Goal: Complete application form: Complete application form

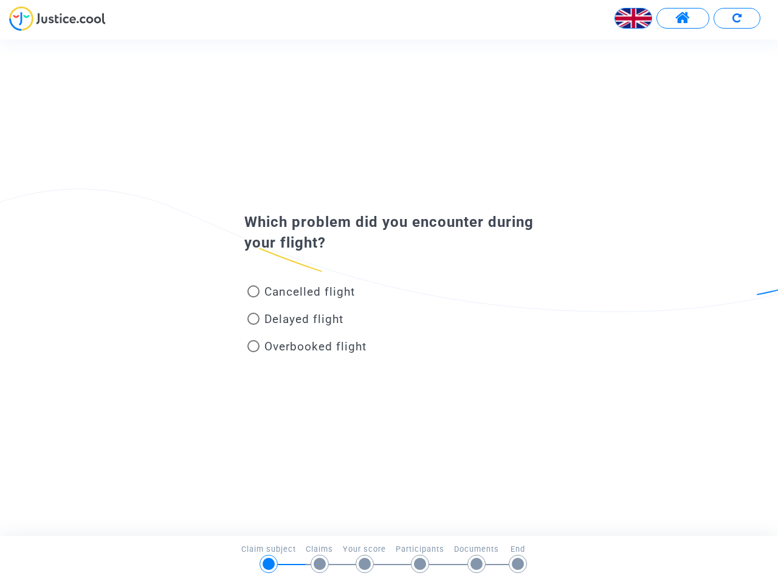
click at [634, 18] on img at bounding box center [633, 18] width 36 height 36
click at [683, 18] on span at bounding box center [682, 18] width 15 height 16
click at [737, 18] on div at bounding box center [389, 22] width 778 height 33
click at [389, 287] on div "Cancelled flight" at bounding box center [369, 293] width 268 height 27
click at [301, 294] on span "Cancelled flight" at bounding box center [309, 292] width 91 height 14
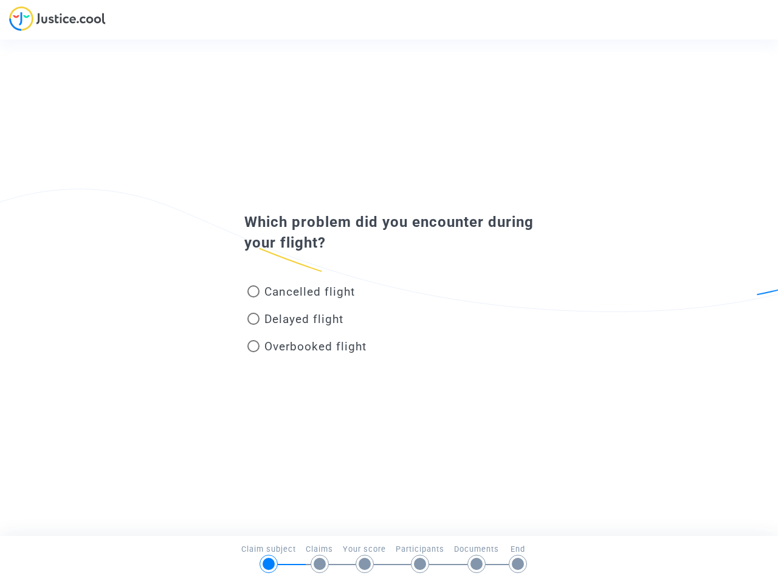
click at [254, 297] on input "Cancelled flight" at bounding box center [253, 297] width 1 height 1
radio input "true"
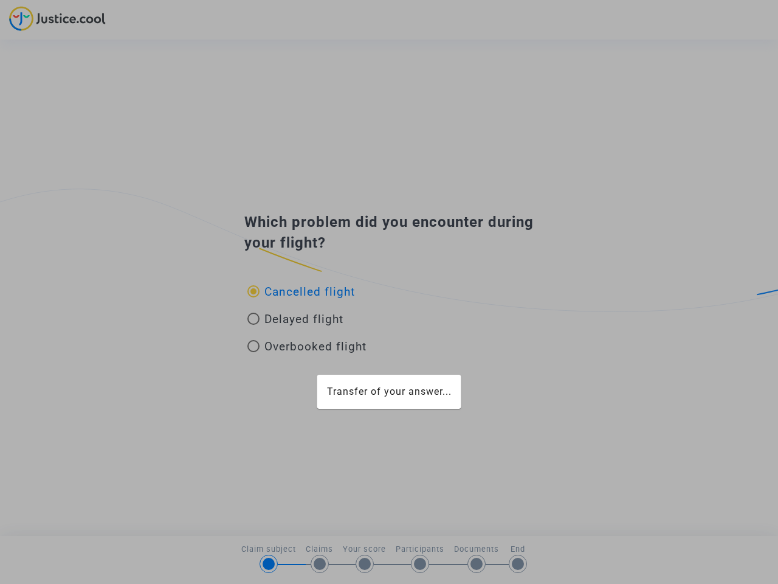
click at [301, 291] on div "Transfer of your answer..." at bounding box center [389, 292] width 778 height 584
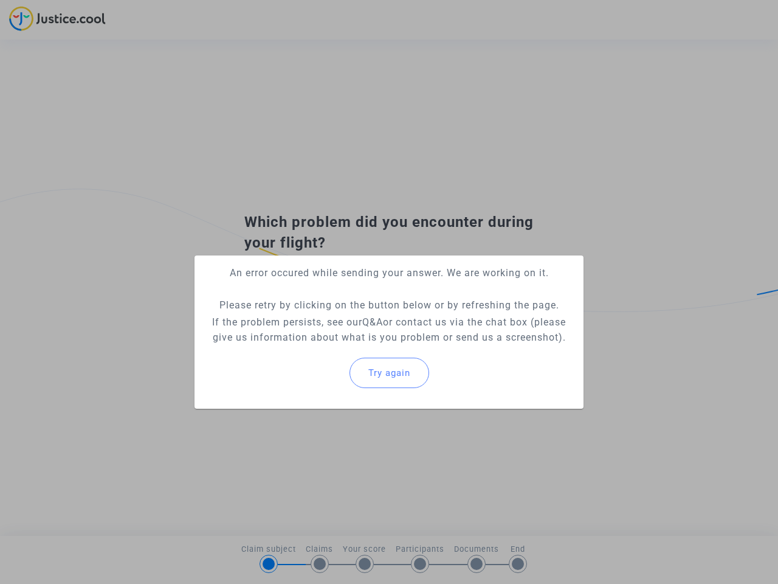
click at [295, 321] on p "If the problem persists, see our Q&A or contact us via the chat box (please giv…" at bounding box center [389, 329] width 370 height 30
click at [295, 319] on p "If the problem persists, see our Q&A or contact us via the chat box (please giv…" at bounding box center [389, 329] width 370 height 30
click at [307, 348] on div "Try again" at bounding box center [389, 373] width 370 height 52
click at [307, 346] on mat-card "An error occured while sending your answer. We are working on it. Please retry …" at bounding box center [389, 331] width 389 height 153
